Goal: Information Seeking & Learning: Learn about a topic

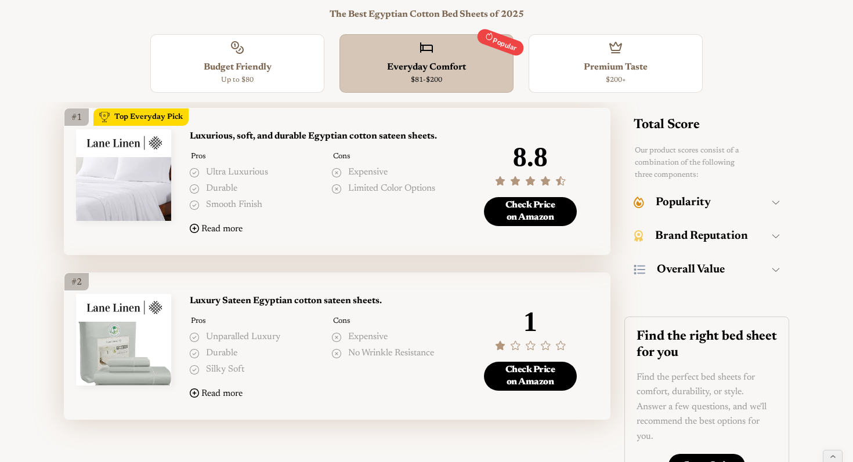
scroll to position [348, 0]
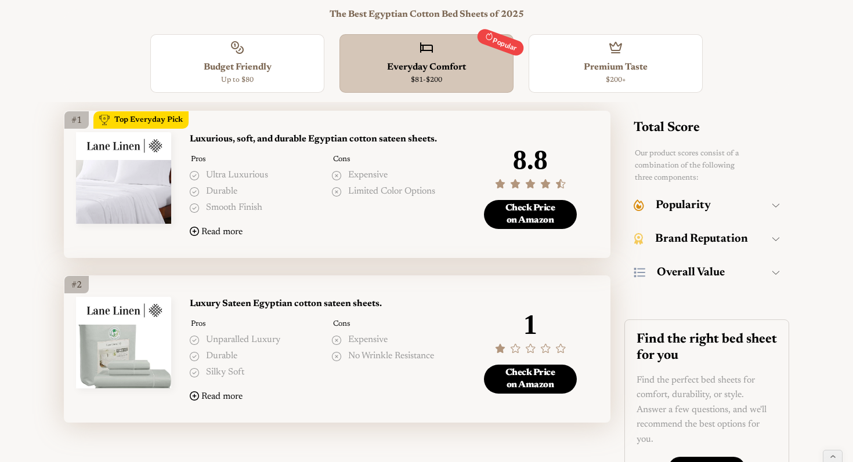
click at [298, 66] on div "Budget Friendly" at bounding box center [237, 67] width 161 height 15
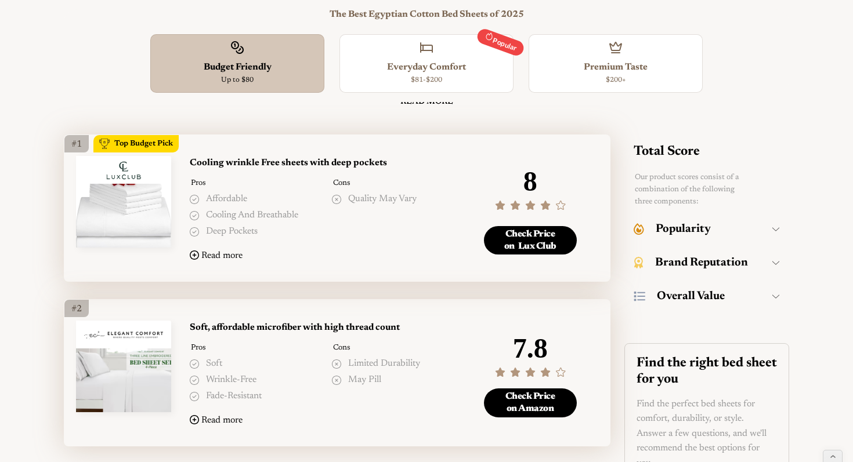
scroll to position [309, 0]
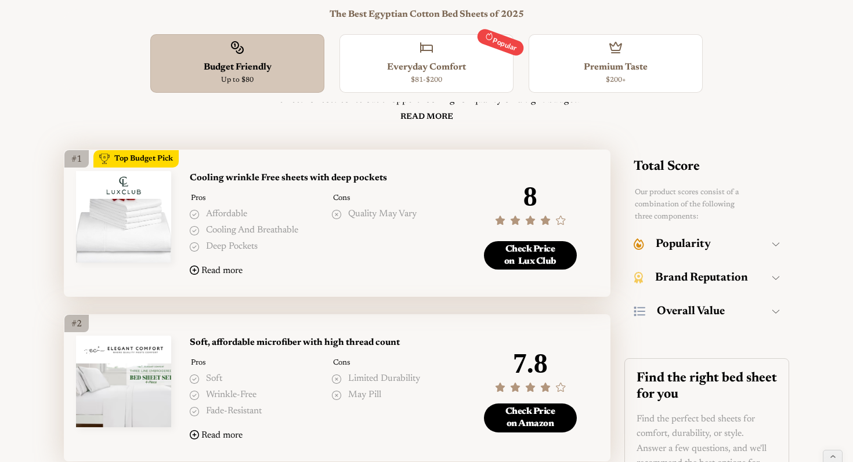
click at [618, 66] on div "Premium Taste" at bounding box center [615, 67] width 161 height 15
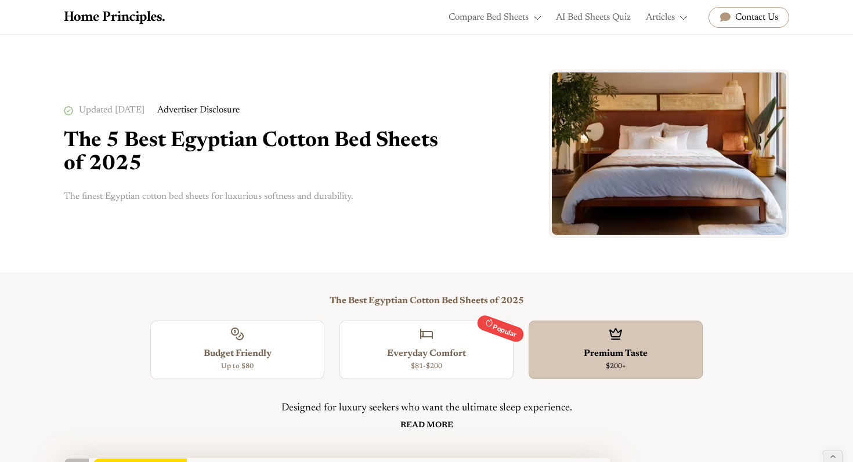
click at [219, 226] on div "Updated [DATE] Advertiser Disclosure We've evaluated 100+ products to bring you…" at bounding box center [426, 154] width 725 height 238
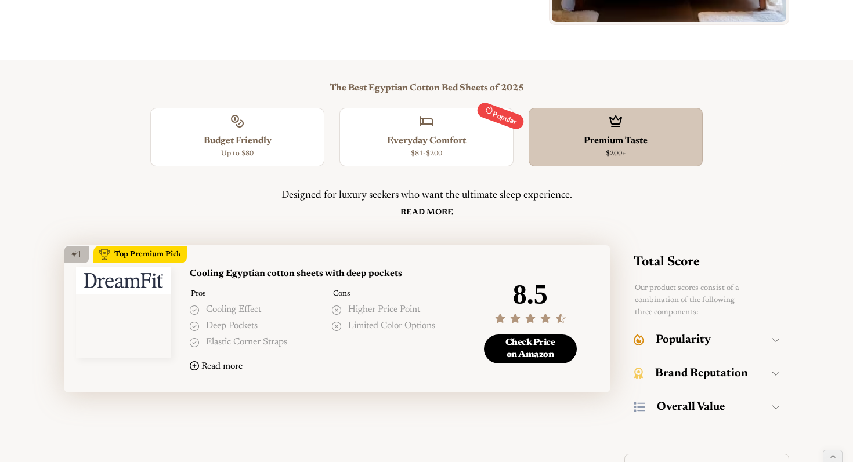
scroll to position [219, 0]
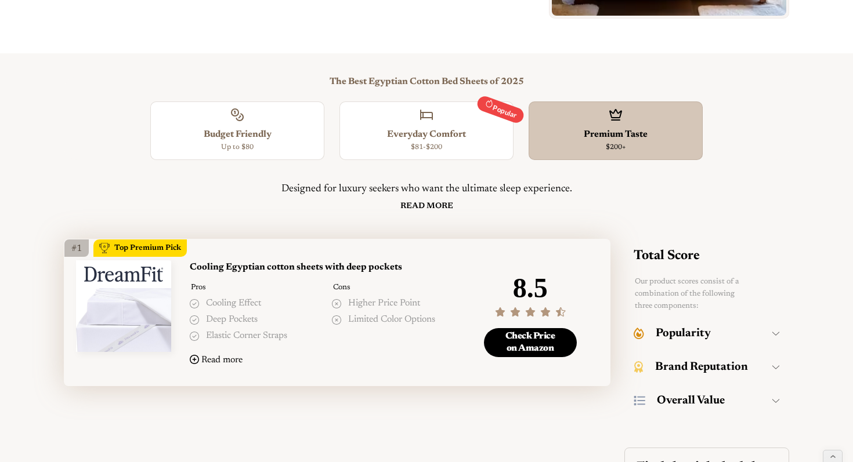
click at [634, 137] on div "Premium Taste" at bounding box center [615, 135] width 161 height 15
click at [490, 117] on div "Search Form" at bounding box center [426, 118] width 161 height 20
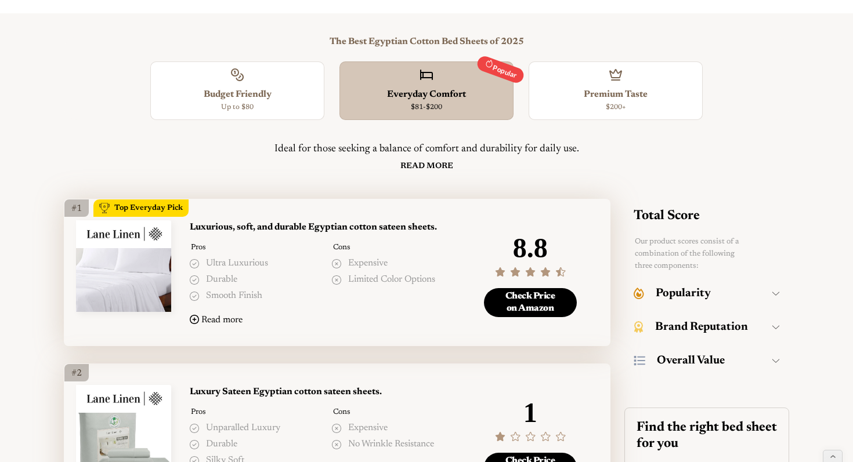
scroll to position [262, 0]
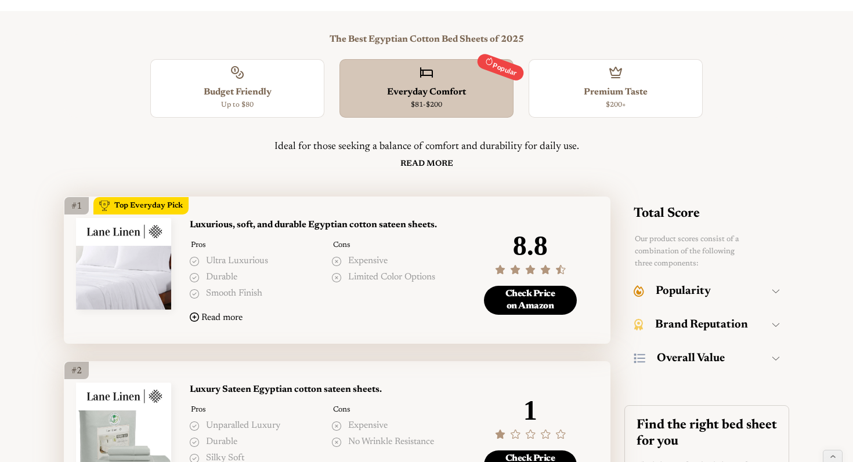
click at [315, 224] on h3 "Luxurious, soft, and durable Egyptian cotton sateen sheets." at bounding box center [326, 225] width 272 height 15
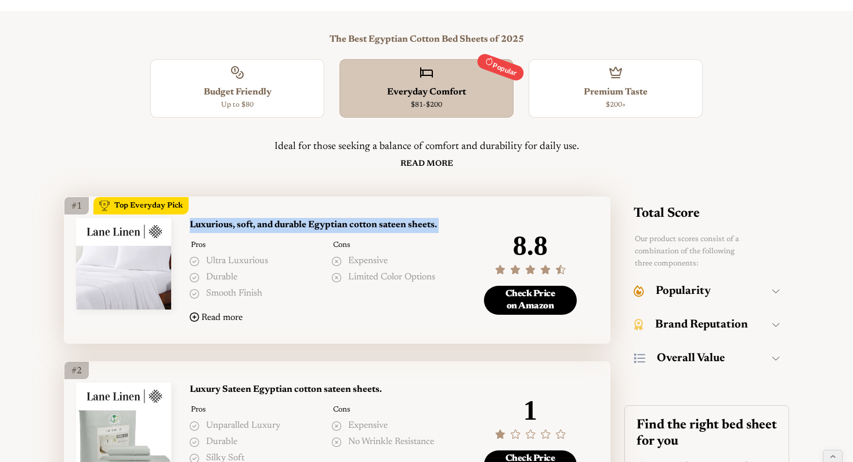
click at [315, 224] on h3 "Luxurious, soft, and durable Egyptian cotton sateen sheets." at bounding box center [326, 225] width 272 height 15
copy h3 "Luxurious, soft, and durable Egyptian cotton sateen sheets."
